Goal: Navigation & Orientation: Find specific page/section

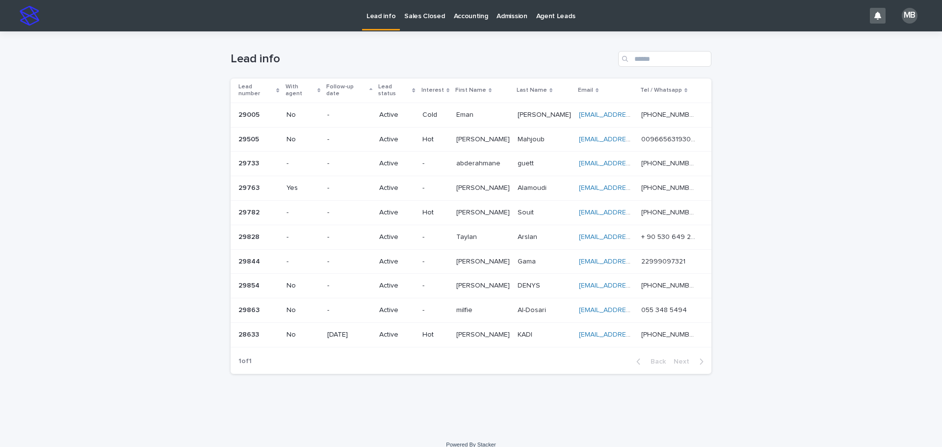
click at [101, 129] on div "Loading... Saving… Loading... Saving… Lead info Lead number With agent Follow-u…" at bounding box center [471, 230] width 942 height 399
click at [428, 15] on p "Sales Closed" at bounding box center [424, 10] width 40 height 21
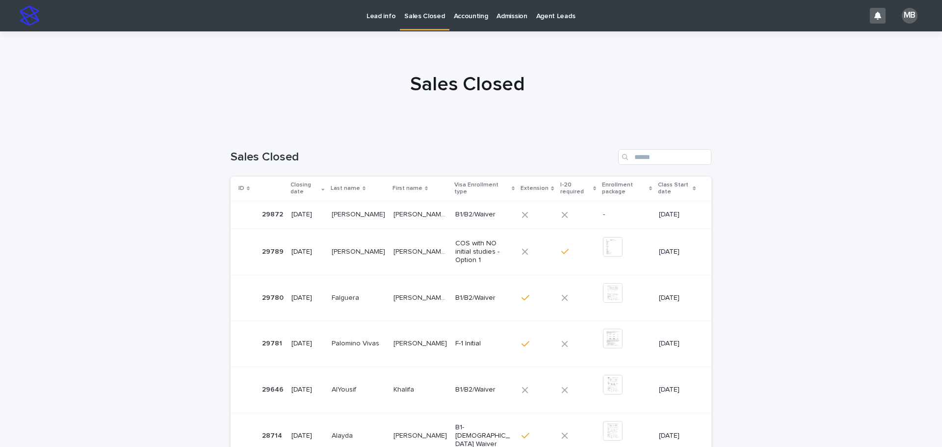
click at [385, 17] on p "Lead info" at bounding box center [381, 10] width 29 height 21
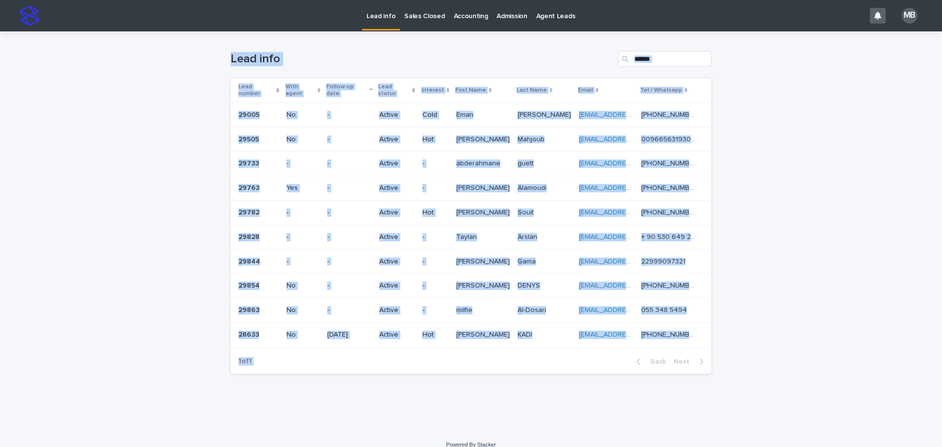
drag, startPoint x: 380, startPoint y: 154, endPoint x: 919, endPoint y: 353, distance: 574.3
click at [941, 364] on div "Lead info Sales Closed Accounting Admission Agent Leads MB Loading... Saving… L…" at bounding box center [471, 223] width 942 height 447
click at [871, 330] on div "Loading... Saving… Loading... Saving… Lead info Lead number With agent Follow-u…" at bounding box center [471, 230] width 942 height 399
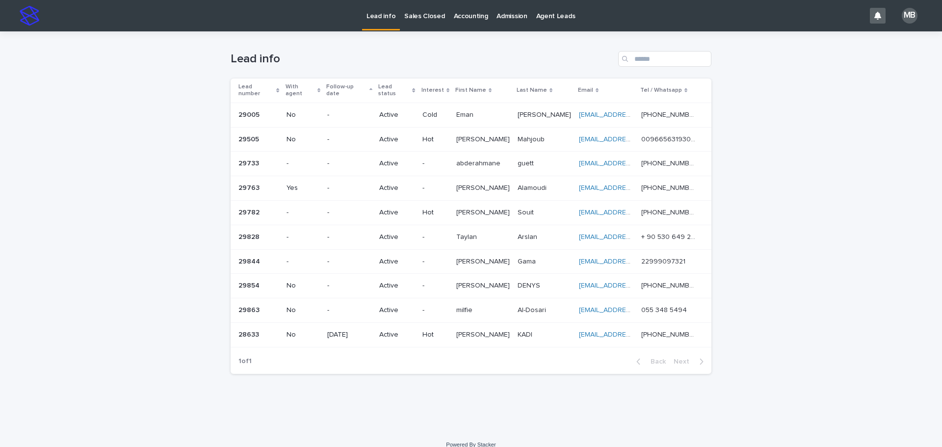
click at [381, 8] on p "Lead info" at bounding box center [381, 10] width 29 height 21
click at [433, 14] on p "Sales Closed" at bounding box center [424, 10] width 40 height 21
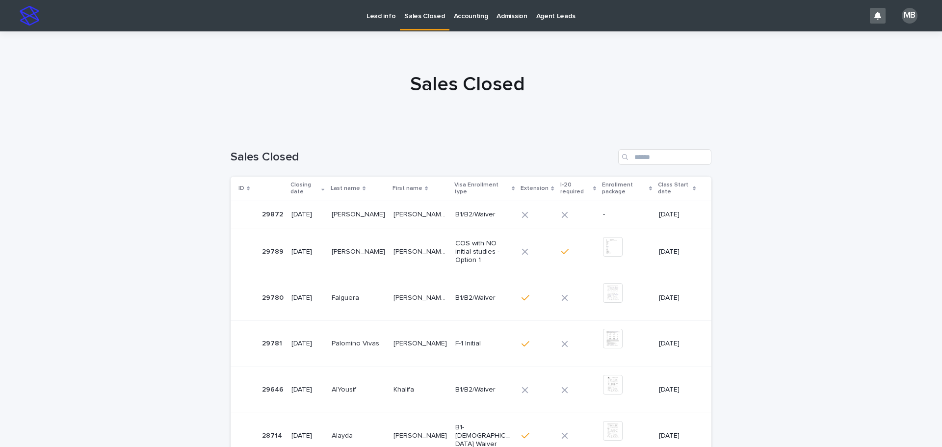
click at [419, 14] on p "Sales Closed" at bounding box center [424, 10] width 40 height 21
click at [442, 117] on div at bounding box center [467, 80] width 935 height 98
click at [389, 17] on p "Lead info" at bounding box center [381, 10] width 29 height 21
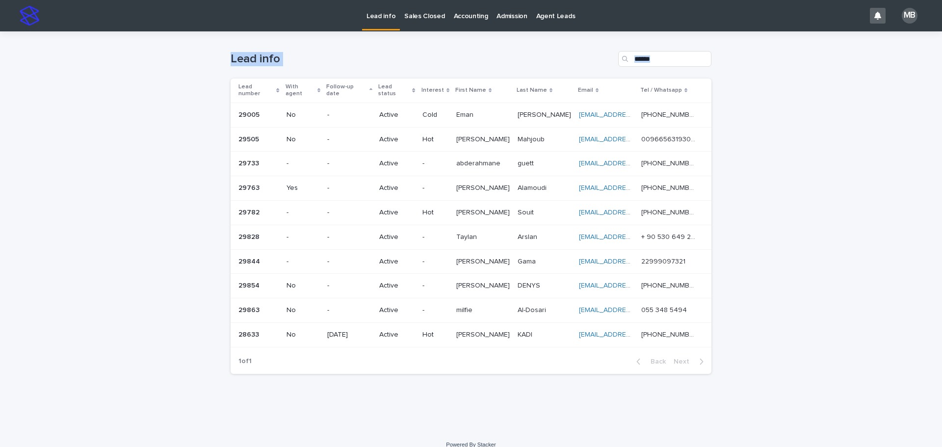
click at [894, 280] on div "Loading... Saving… Loading... Saving… Lead info Lead number With agent Follow-u…" at bounding box center [471, 230] width 942 height 399
click at [878, 274] on div "Loading... Saving… Loading... Saving… Lead info Lead number With agent Follow-u…" at bounding box center [471, 230] width 942 height 399
click at [429, 13] on p "Sales Closed" at bounding box center [424, 10] width 40 height 21
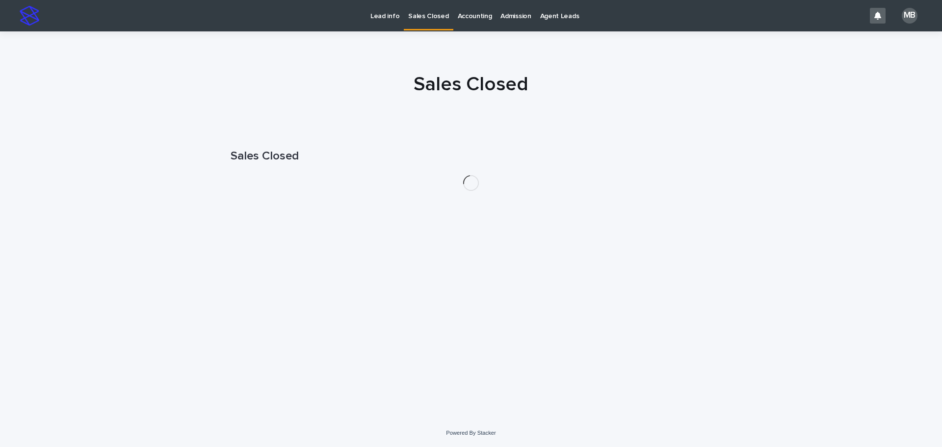
click at [385, 12] on p "Lead info" at bounding box center [384, 10] width 29 height 21
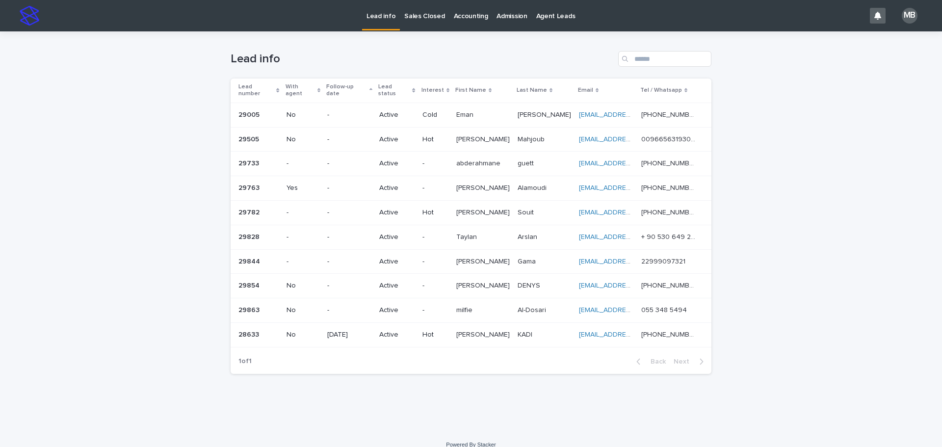
click at [419, 28] on link "Sales Closed" at bounding box center [424, 15] width 49 height 30
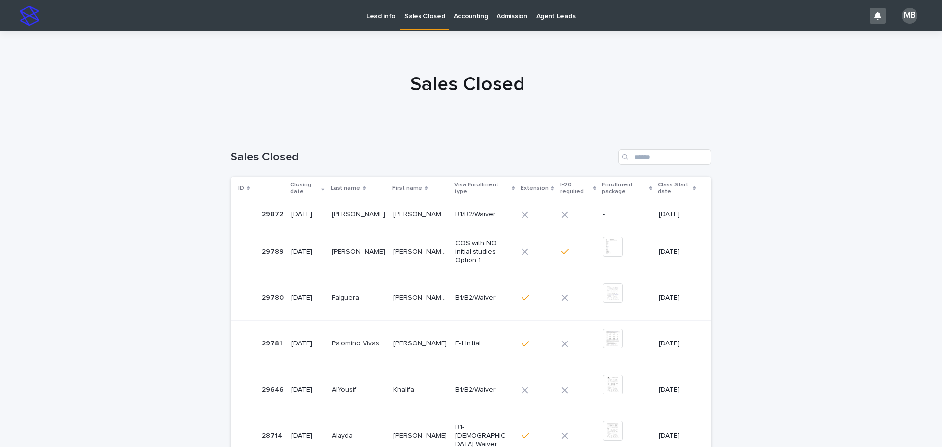
click at [390, 16] on p "Lead info" at bounding box center [381, 10] width 29 height 21
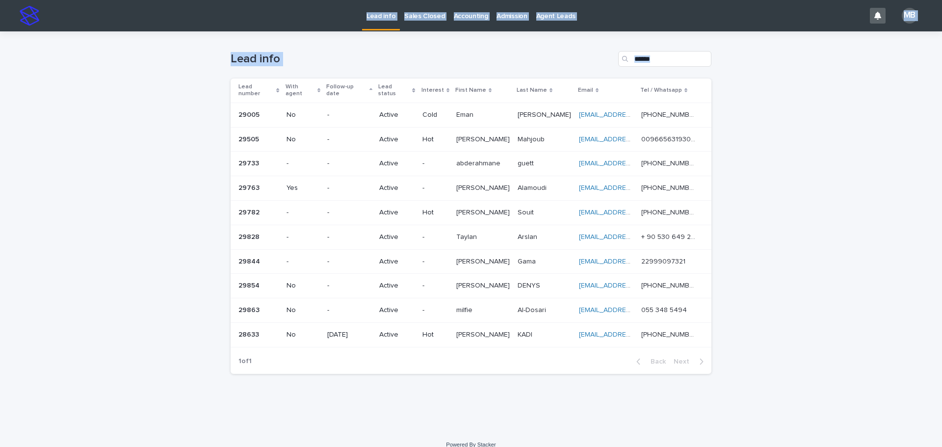
drag, startPoint x: 116, startPoint y: 37, endPoint x: 942, endPoint y: 333, distance: 876.7
click at [942, 333] on div "Lead info Sales Closed Accounting Admission Agent Leads MB Loading... Saving… L…" at bounding box center [471, 223] width 942 height 447
click at [902, 304] on div "Loading... Saving… Loading... Saving… Lead info Lead number With agent Follow-u…" at bounding box center [471, 230] width 942 height 399
